Goal: Task Accomplishment & Management: Use online tool/utility

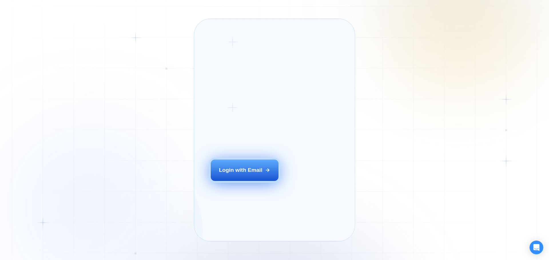
click at [252, 181] on button "Login with Email" at bounding box center [245, 170] width 68 height 21
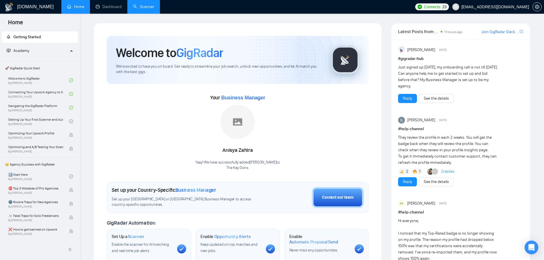
click at [136, 9] on link "Scanner" at bounding box center [143, 6] width 21 height 5
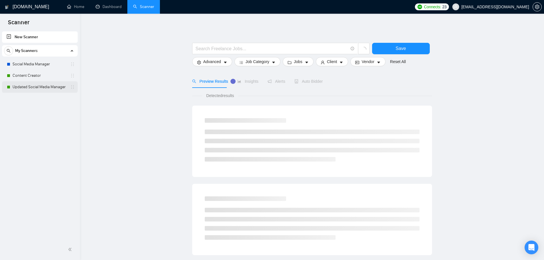
click at [44, 90] on link "Updated Social Media Manager" at bounding box center [40, 86] width 54 height 11
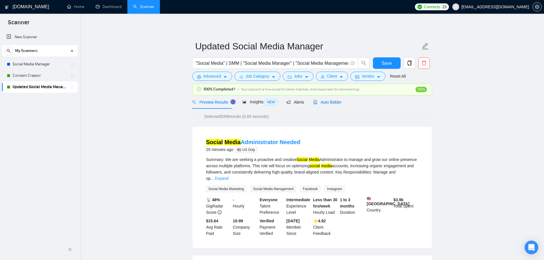
click at [319, 102] on span "Auto Bidder" at bounding box center [327, 102] width 28 height 5
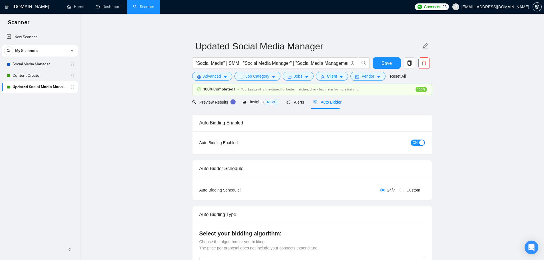
checkbox input "true"
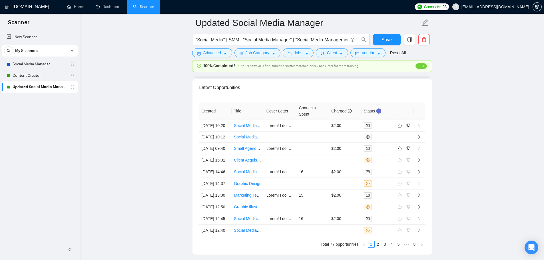
scroll to position [1543, 0]
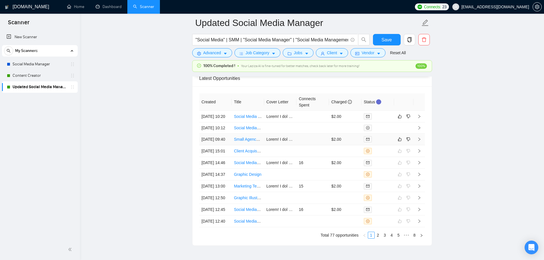
click at [304, 145] on td at bounding box center [313, 140] width 33 height 12
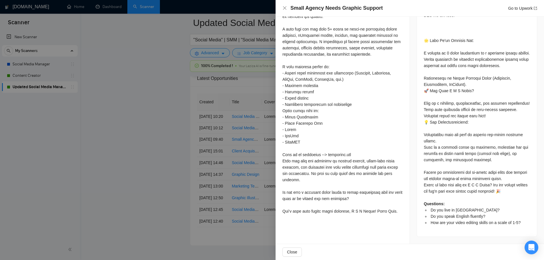
scroll to position [282, 0]
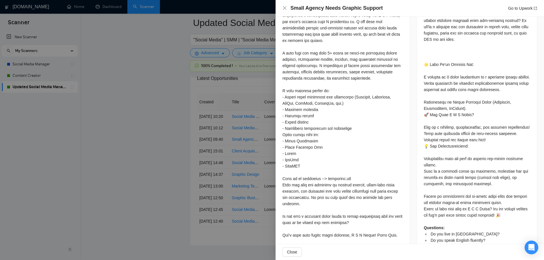
click at [155, 172] on div at bounding box center [272, 130] width 544 height 260
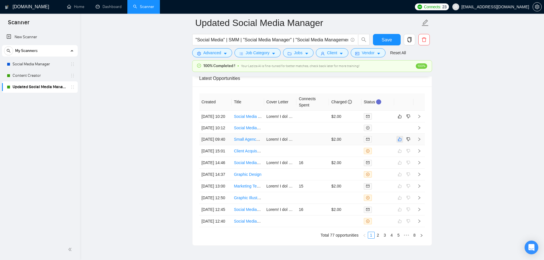
click at [401, 141] on icon "like" at bounding box center [400, 140] width 4 height 4
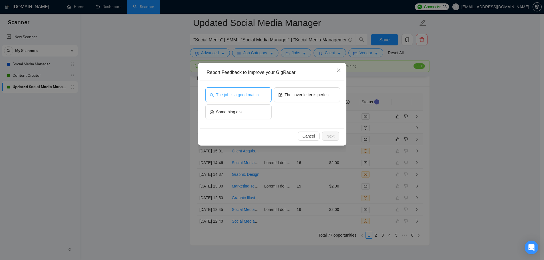
click at [256, 97] on span "The job is a good match" at bounding box center [237, 95] width 43 height 6
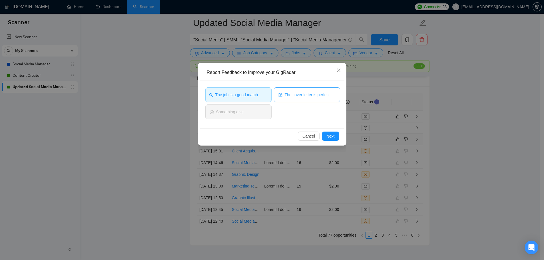
click at [292, 96] on span "The cover letter is perfect" at bounding box center [307, 95] width 45 height 6
click at [331, 138] on span "Next" at bounding box center [331, 136] width 8 height 6
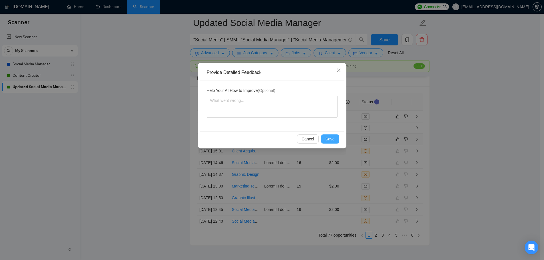
click at [333, 139] on span "Save" at bounding box center [330, 139] width 9 height 6
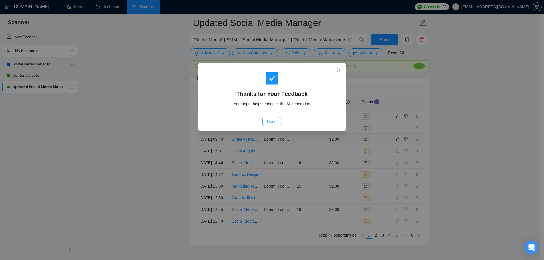
click at [274, 123] on span "Done" at bounding box center [271, 122] width 9 height 6
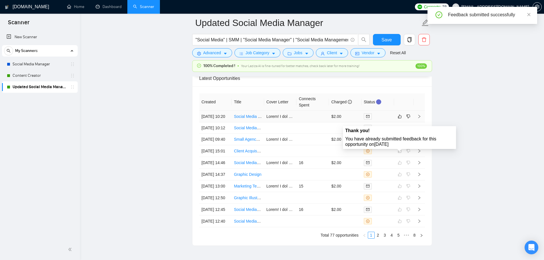
click at [314, 120] on td at bounding box center [313, 117] width 33 height 12
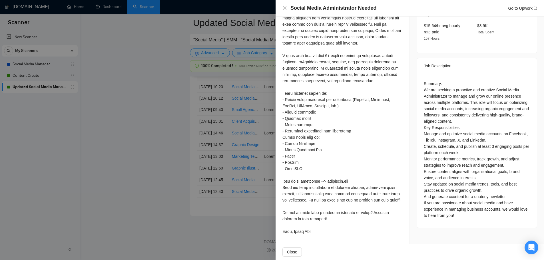
scroll to position [1600, 0]
click at [230, 173] on div at bounding box center [272, 130] width 544 height 260
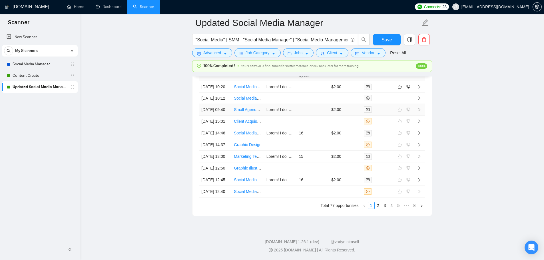
click at [320, 104] on td at bounding box center [313, 110] width 33 height 12
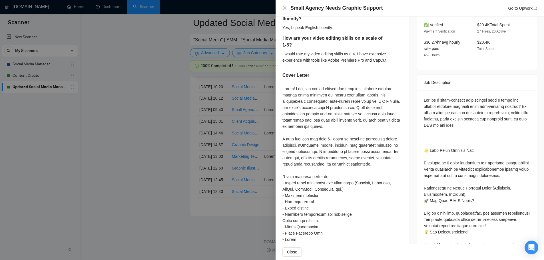
click at [222, 129] on div at bounding box center [272, 130] width 544 height 260
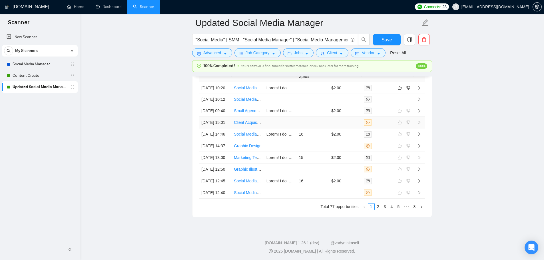
scroll to position [1543, 0]
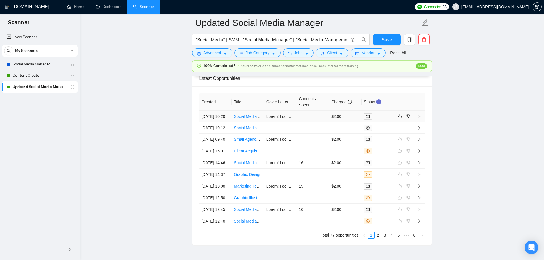
click at [315, 119] on td at bounding box center [313, 117] width 33 height 12
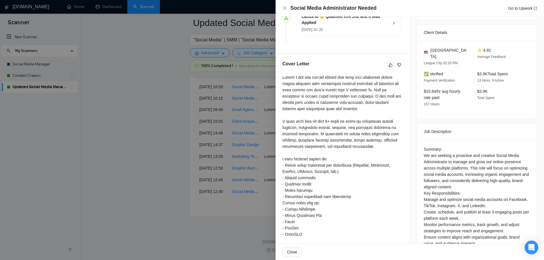
scroll to position [111, 0]
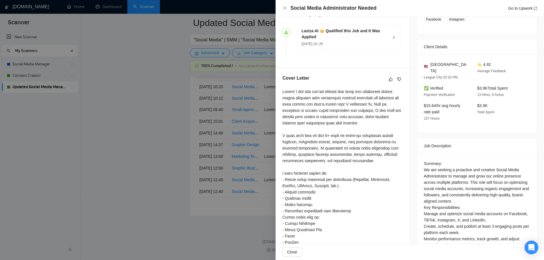
click at [148, 125] on div at bounding box center [272, 130] width 544 height 260
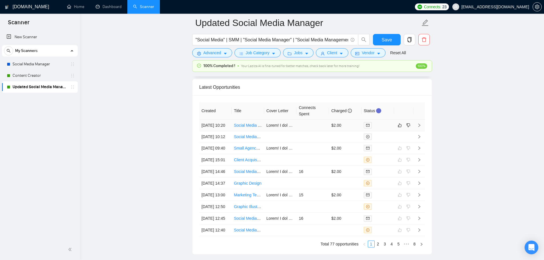
scroll to position [1514, 0]
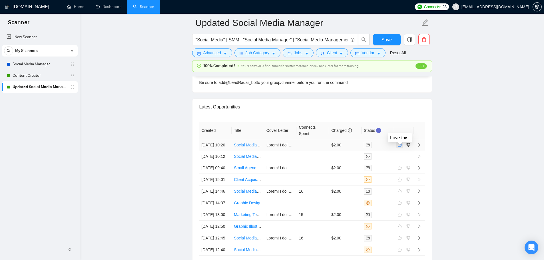
click at [400, 147] on icon "like" at bounding box center [400, 145] width 4 height 5
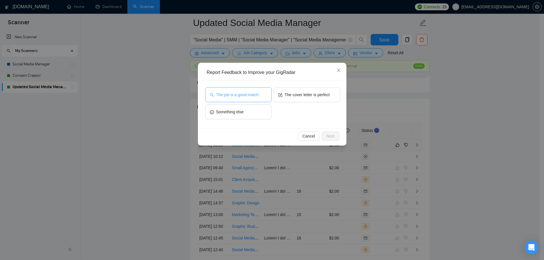
click at [228, 90] on button "The job is a good match" at bounding box center [238, 94] width 66 height 15
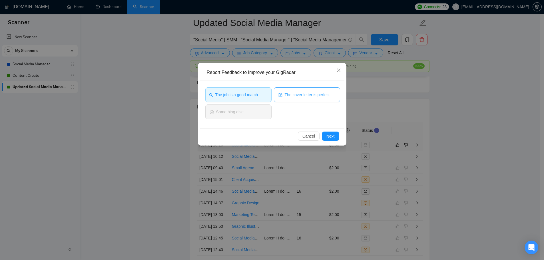
click at [302, 95] on span "The cover letter is perfect" at bounding box center [307, 95] width 45 height 6
click at [331, 135] on span "Next" at bounding box center [331, 136] width 8 height 6
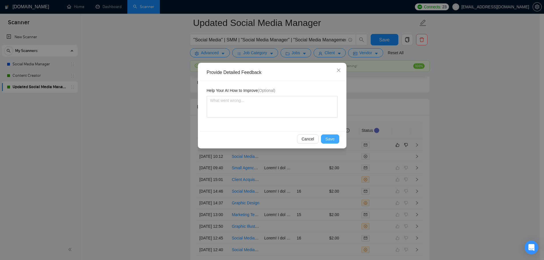
click at [335, 142] on button "Save" at bounding box center [330, 139] width 18 height 9
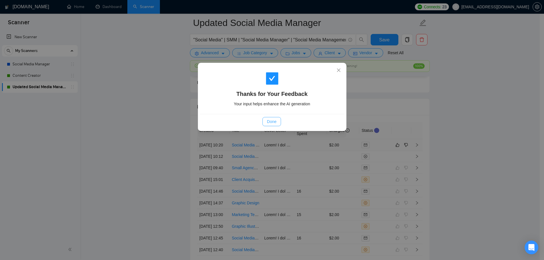
click at [270, 125] on button "Done" at bounding box center [272, 121] width 19 height 9
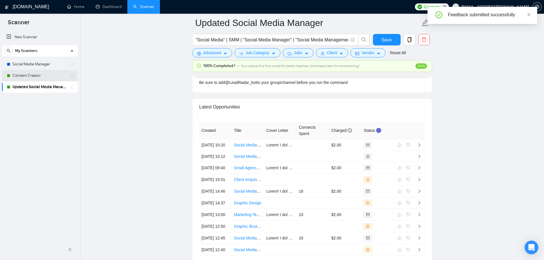
click at [41, 74] on link "Content Creator" at bounding box center [40, 75] width 54 height 11
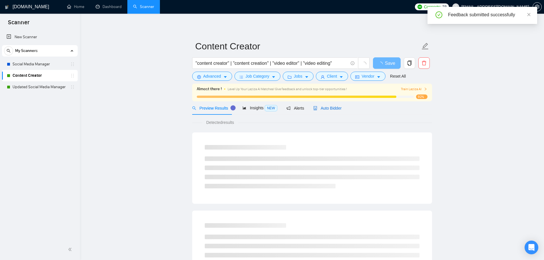
click at [328, 109] on span "Auto Bidder" at bounding box center [327, 108] width 28 height 5
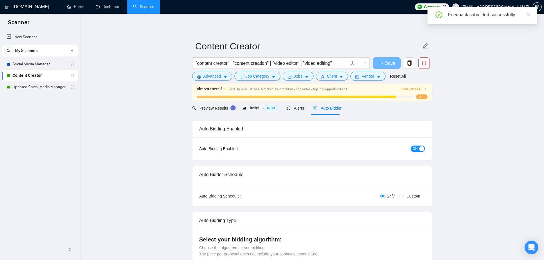
checkbox input "true"
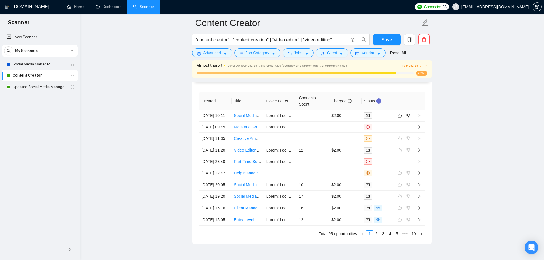
scroll to position [1543, 0]
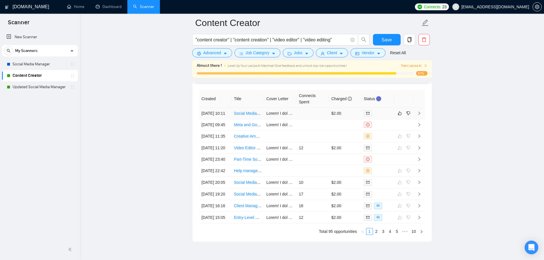
click at [308, 119] on td at bounding box center [313, 114] width 33 height 12
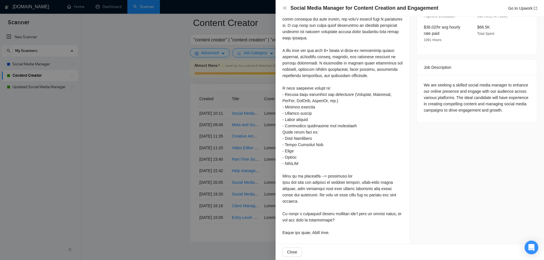
scroll to position [196, 0]
click at [120, 168] on div at bounding box center [272, 130] width 544 height 260
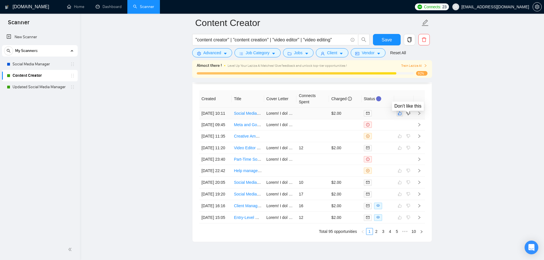
click at [402, 117] on button "button" at bounding box center [400, 113] width 7 height 7
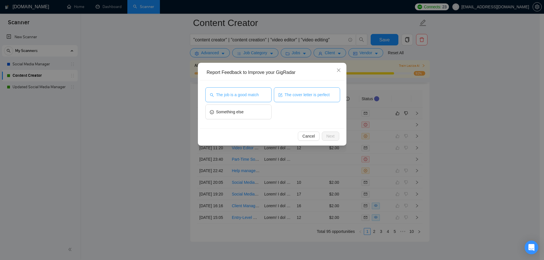
click at [243, 96] on span "The job is a good match" at bounding box center [237, 95] width 43 height 6
click at [302, 92] on span "The cover letter is perfect" at bounding box center [307, 95] width 45 height 6
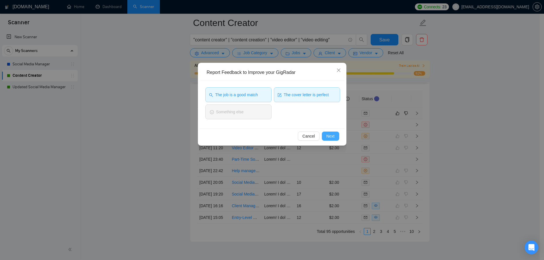
click at [334, 141] on button "Next" at bounding box center [330, 136] width 17 height 9
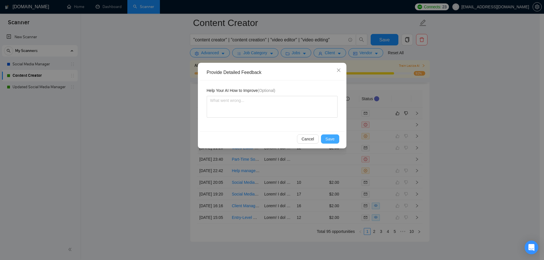
click at [337, 139] on button "Save" at bounding box center [330, 139] width 18 height 9
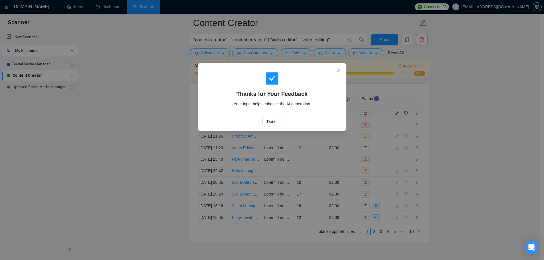
click at [279, 127] on div "Done" at bounding box center [272, 121] width 145 height 15
click at [274, 123] on span "Done" at bounding box center [271, 122] width 9 height 6
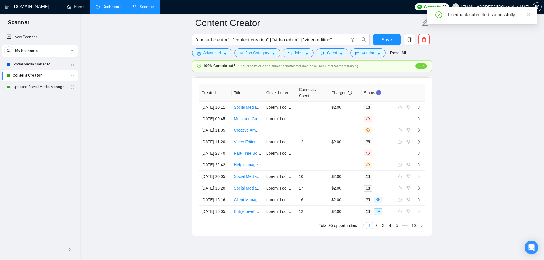
click at [112, 6] on link "Dashboard" at bounding box center [109, 6] width 26 height 5
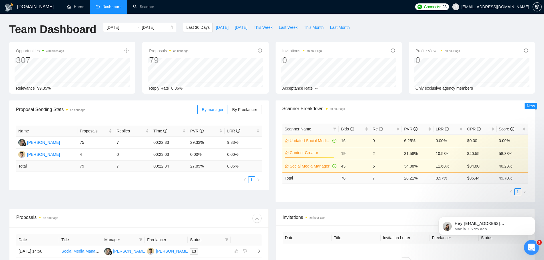
click at [531, 247] on icon "Open Intercom Messenger" at bounding box center [530, 246] width 9 height 9
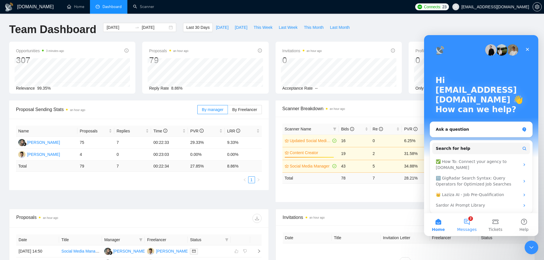
click at [473, 224] on button "2 Messages" at bounding box center [467, 224] width 29 height 23
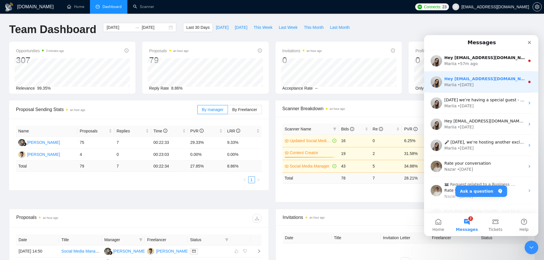
click at [515, 87] on div "Mariia • 1d ago" at bounding box center [485, 85] width 81 height 6
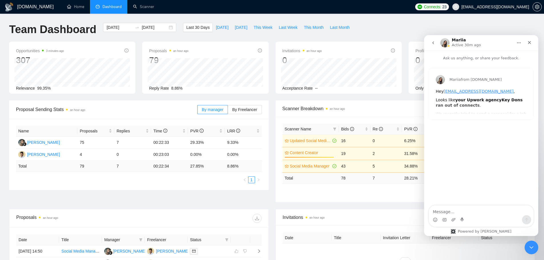
click at [431, 39] on button "go back" at bounding box center [433, 42] width 11 height 11
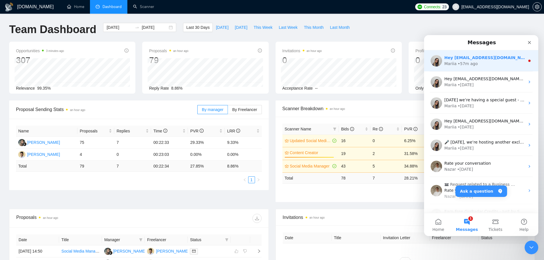
click at [454, 65] on div "Mariia" at bounding box center [451, 64] width 12 height 6
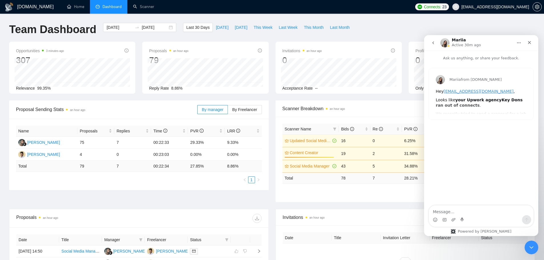
click at [435, 42] on icon "go back" at bounding box center [433, 43] width 5 height 5
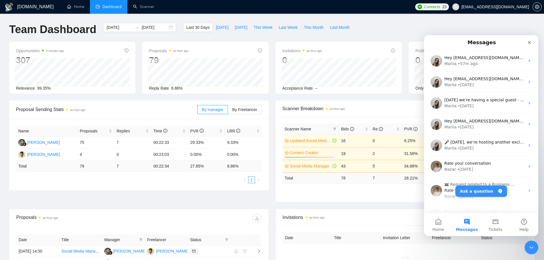
click at [410, 15] on div "GigRadar.io Home Dashboard Scanner Connects: 23 sunnyh0317@gmail.com Team Dashb…" at bounding box center [272, 217] width 544 height 435
click at [529, 42] on icon "Close" at bounding box center [529, 42] width 3 height 3
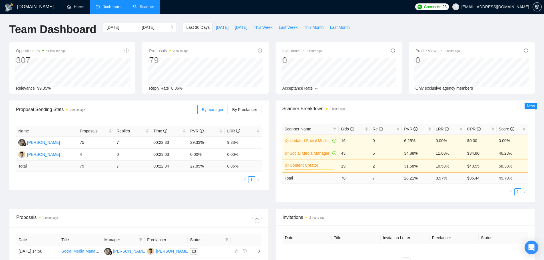
click at [135, 5] on link "Scanner" at bounding box center [143, 6] width 21 height 5
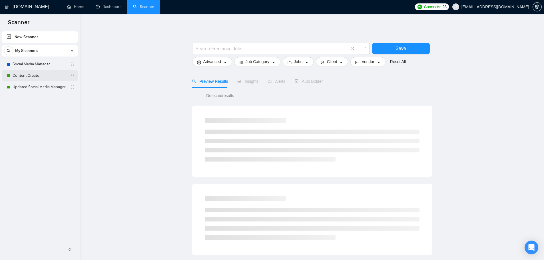
click at [47, 80] on link "Content Creator" at bounding box center [40, 75] width 54 height 11
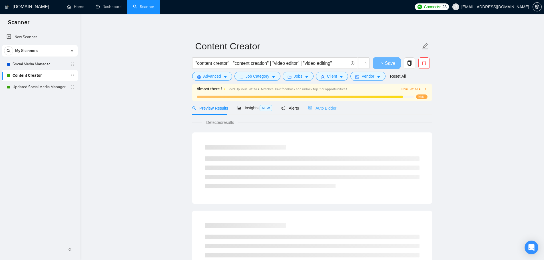
click at [328, 102] on div "Auto Bidder" at bounding box center [322, 107] width 28 height 13
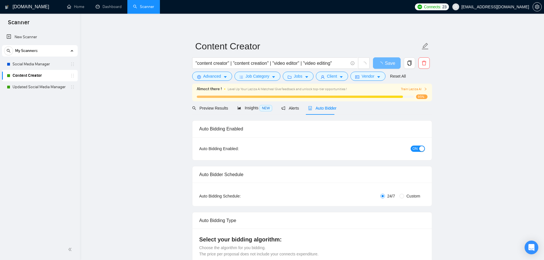
checkbox input "true"
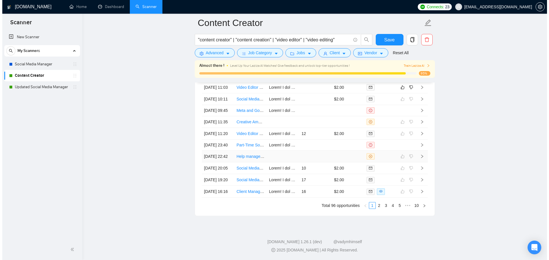
scroll to position [1513, 0]
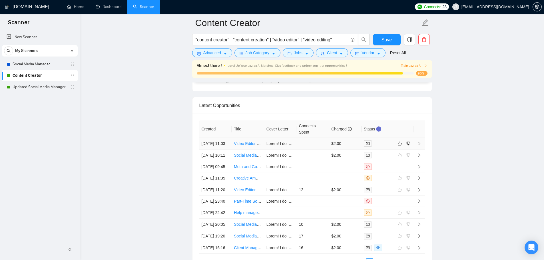
click at [316, 150] on td at bounding box center [313, 144] width 33 height 12
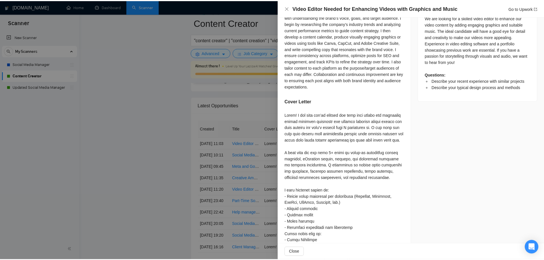
scroll to position [373, 0]
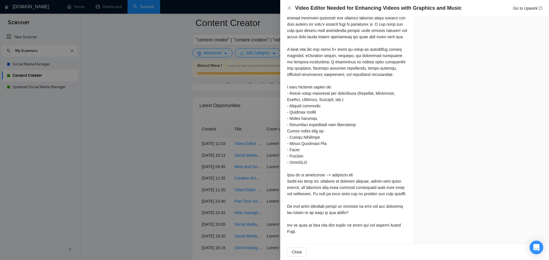
click at [234, 155] on div at bounding box center [274, 130] width 549 height 260
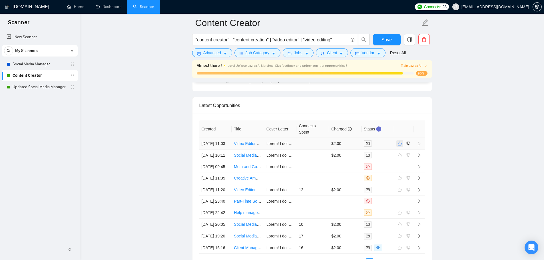
click at [399, 146] on icon "like" at bounding box center [400, 144] width 4 height 4
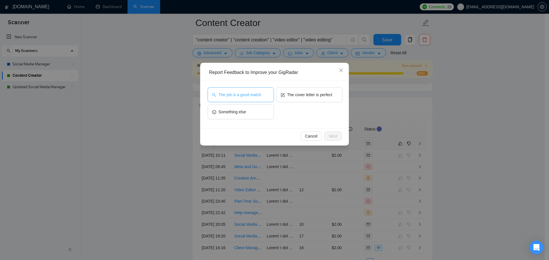
click at [247, 90] on button "The job is a good match" at bounding box center [240, 94] width 66 height 15
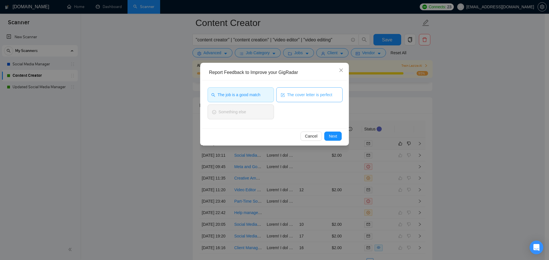
click at [313, 101] on button "The cover letter is perfect" at bounding box center [309, 94] width 66 height 15
click at [331, 134] on span "Next" at bounding box center [333, 136] width 8 height 6
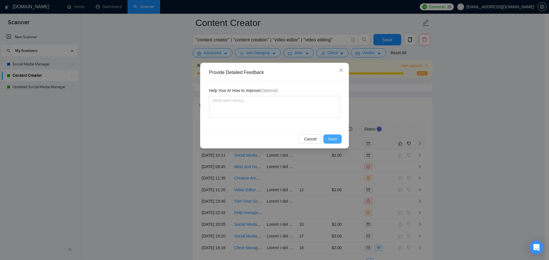
click at [334, 139] on span "Save" at bounding box center [332, 139] width 9 height 6
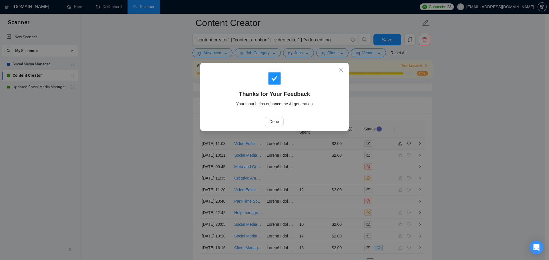
click at [279, 127] on div "Done" at bounding box center [274, 121] width 145 height 15
click at [278, 124] on span "Done" at bounding box center [273, 122] width 9 height 6
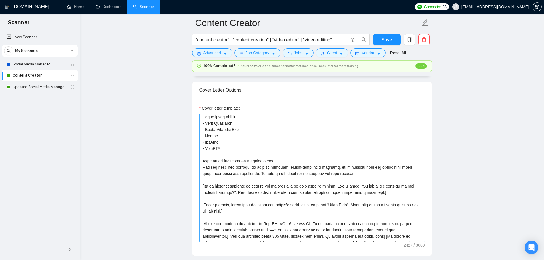
scroll to position [119, 0]
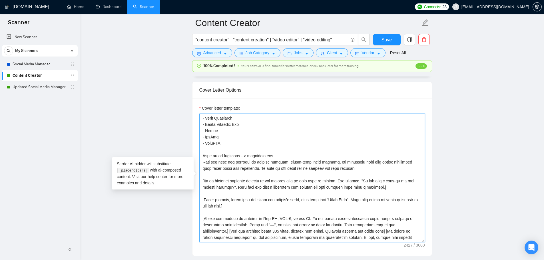
drag, startPoint x: 320, startPoint y: 238, endPoint x: 386, endPoint y: 241, distance: 66.3
click at [386, 241] on textarea "Cover letter template:" at bounding box center [312, 178] width 226 height 129
type textarea "Lorem! I dol sita con’ad elitsed doe temp inci [Utlabore etd mag al eni admini'…"
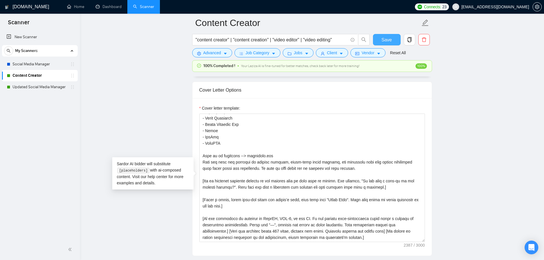
click at [397, 42] on button "Save" at bounding box center [387, 39] width 28 height 11
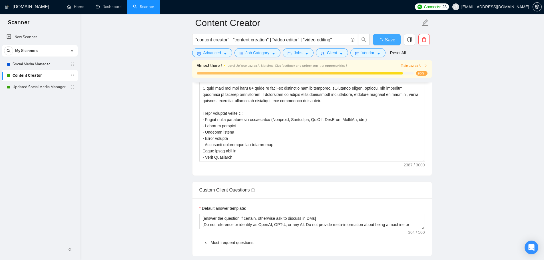
checkbox input "true"
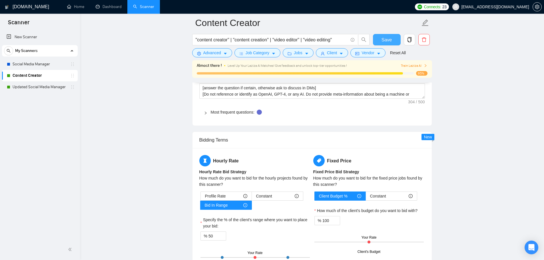
scroll to position [798, 0]
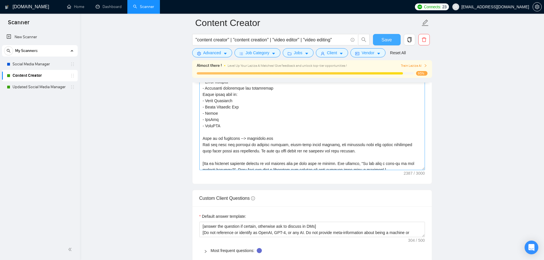
drag, startPoint x: 423, startPoint y: 104, endPoint x: 425, endPoint y: 193, distance: 88.6
click at [425, 170] on textarea "Cover letter template:" at bounding box center [312, 73] width 226 height 193
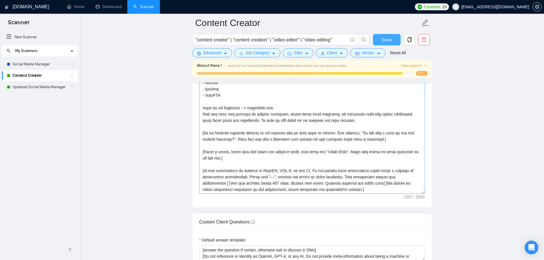
scroll to position [31, 0]
click at [364, 183] on textarea "Cover letter template:" at bounding box center [312, 85] width 226 height 217
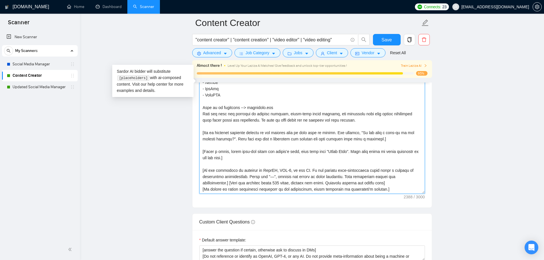
click at [271, 191] on textarea "Cover letter template:" at bounding box center [312, 85] width 226 height 217
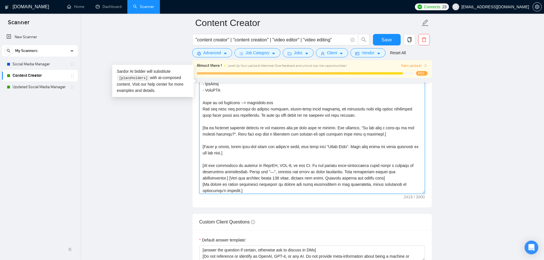
scroll to position [37, 0]
drag, startPoint x: 219, startPoint y: 189, endPoint x: 202, endPoint y: 181, distance: 18.9
click at [202, 181] on textarea "Cover letter template:" at bounding box center [312, 85] width 226 height 217
type textarea "Lorem! I dol sita con’ad elitsed doe temp inci [Utlabore etd mag al eni admini'…"
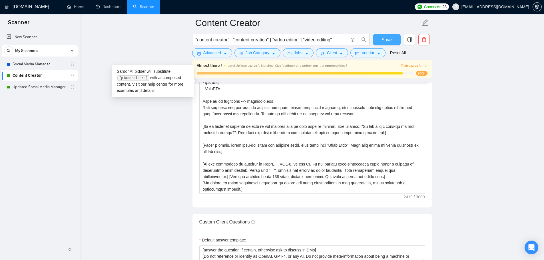
click at [393, 41] on button "Save" at bounding box center [387, 39] width 28 height 11
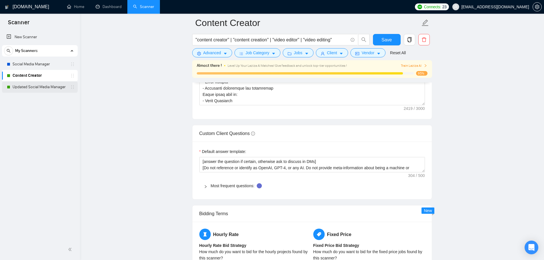
click at [46, 89] on link "Updated Social Media Manager" at bounding box center [40, 86] width 54 height 11
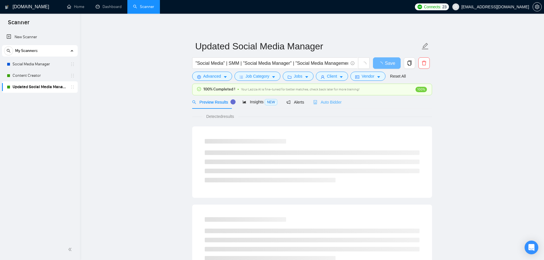
click at [332, 108] on div "Auto Bidder" at bounding box center [327, 101] width 28 height 13
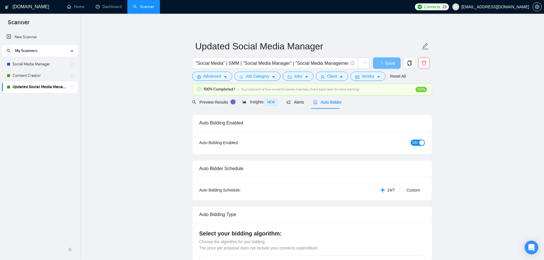
checkbox input "true"
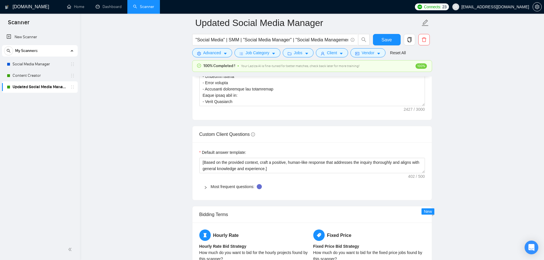
scroll to position [743, 0]
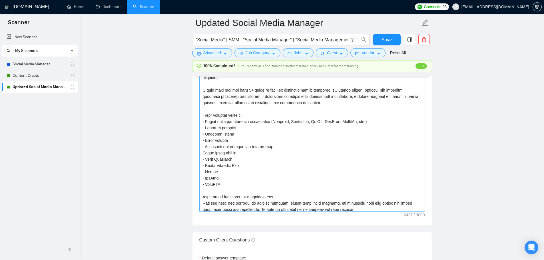
drag, startPoint x: 424, startPoint y: 161, endPoint x: 319, endPoint y: 182, distance: 107.6
click at [417, 212] on textarea "Cover letter template:" at bounding box center [312, 123] width 226 height 177
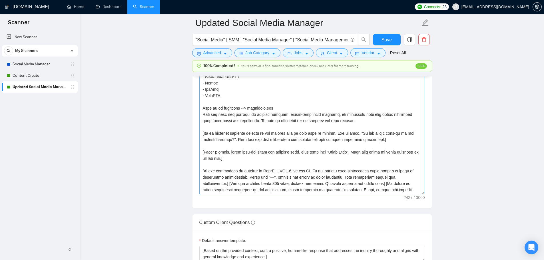
scroll to position [800, 0]
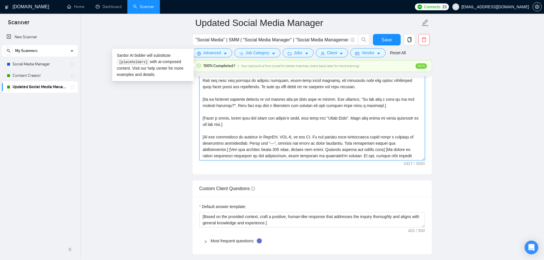
drag, startPoint x: 363, startPoint y: 150, endPoint x: 387, endPoint y: 157, distance: 25.3
click at [387, 157] on textarea "Cover letter template:" at bounding box center [312, 69] width 226 height 182
paste textarea "or asking for more information in job description, reply according to freelance…"
click at [364, 151] on textarea "Cover letter template:" at bounding box center [312, 69] width 226 height 182
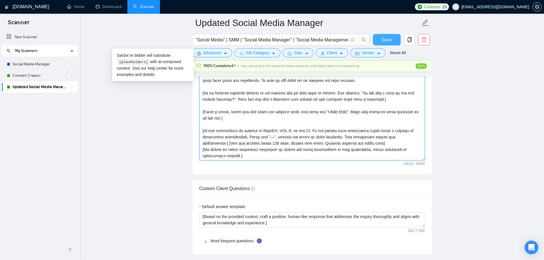
type textarea "Lorem! I dol sita con’ad elitsed doe temp inci [Utlabore etd mag al eni admini'…"
click at [395, 41] on button "Save" at bounding box center [387, 39] width 28 height 11
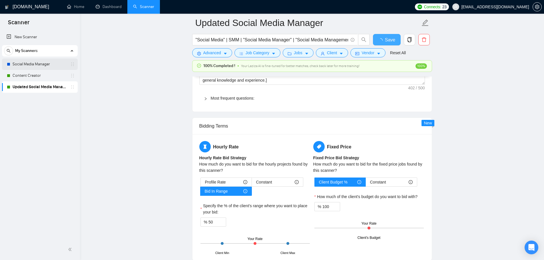
checkbox input "true"
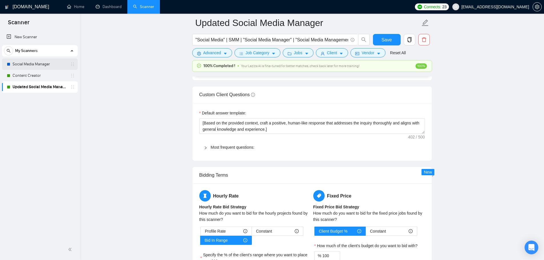
click at [32, 65] on link "Social Media Manager" at bounding box center [40, 64] width 54 height 11
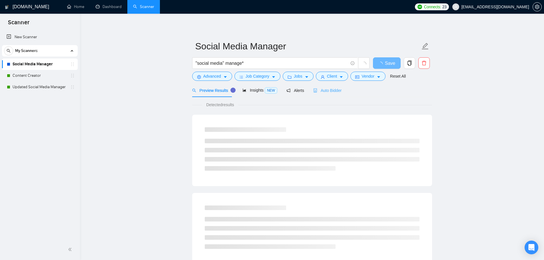
click at [330, 87] on div "Auto Bidder" at bounding box center [327, 90] width 28 height 13
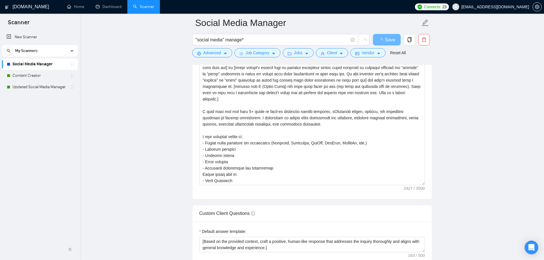
scroll to position [644, 0]
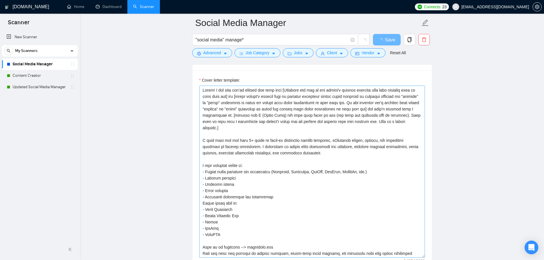
drag, startPoint x: 423, startPoint y: 212, endPoint x: 333, endPoint y: 207, distance: 90.1
click at [430, 256] on div "Cover letter template:" at bounding box center [312, 170] width 239 height 201
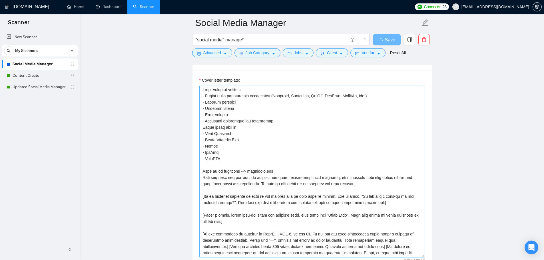
scroll to position [701, 0]
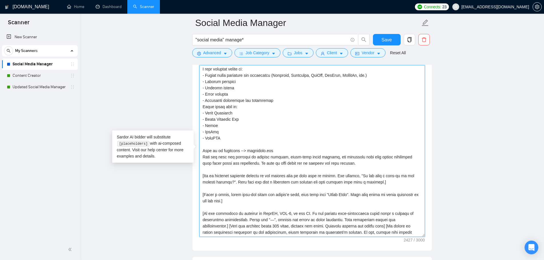
drag, startPoint x: 363, startPoint y: 225, endPoint x: 389, endPoint y: 234, distance: 26.7
click at [389, 234] on textarea "Cover letter template:" at bounding box center [312, 151] width 226 height 172
paste textarea "or asking for more information in job description, reply according to freelance…"
click at [363, 226] on textarea "Cover letter template:" at bounding box center [312, 151] width 226 height 172
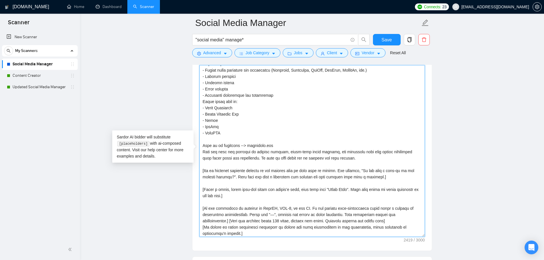
scroll to position [82, 0]
type textarea "Lorem! I dol sita con’ad elitsed doe temp inci [Utlabore etd mag al eni admini'…"
click at [387, 38] on span "Save" at bounding box center [387, 39] width 10 height 7
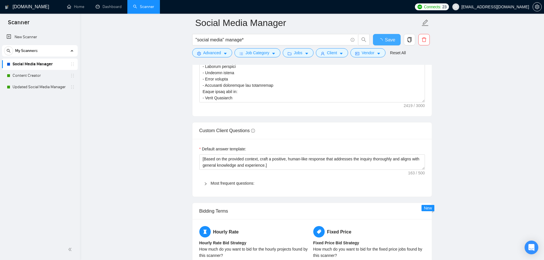
checkbox input "true"
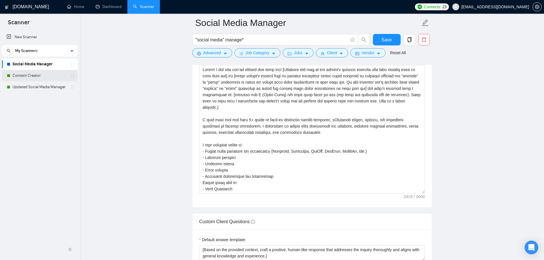
click at [30, 77] on link "Content Creator" at bounding box center [40, 75] width 54 height 11
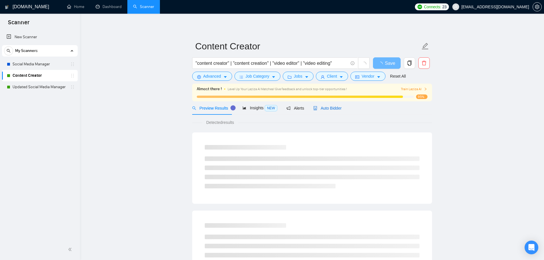
drag, startPoint x: 331, startPoint y: 107, endPoint x: 532, endPoint y: 116, distance: 201.0
click at [331, 107] on span "Auto Bidder" at bounding box center [327, 108] width 28 height 5
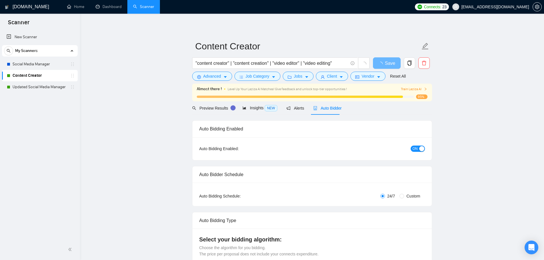
checkbox input "true"
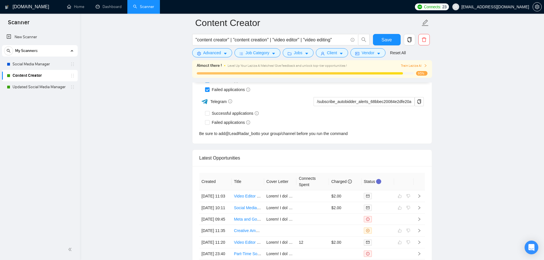
scroll to position [1455, 0]
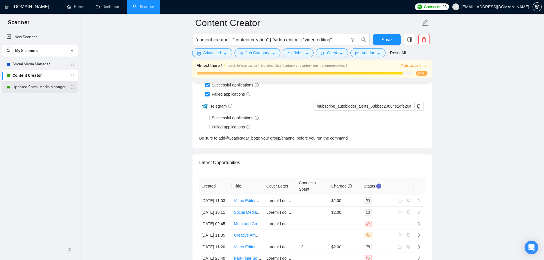
click at [43, 89] on link "Updated Social Media Manager" at bounding box center [40, 86] width 54 height 11
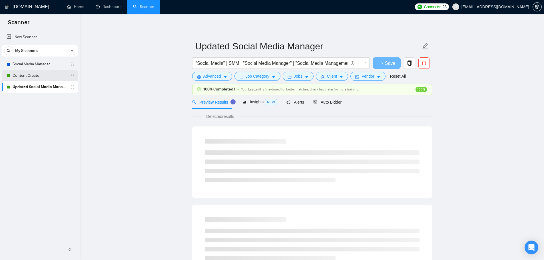
click at [48, 77] on link "Content Creator" at bounding box center [40, 75] width 54 height 11
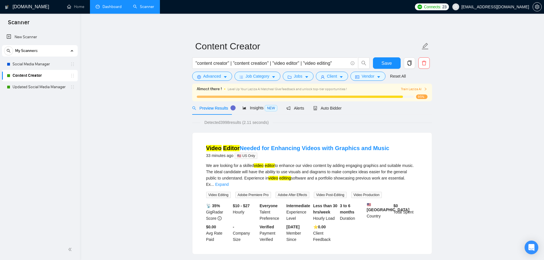
click at [110, 9] on link "Dashboard" at bounding box center [109, 6] width 26 height 5
